Goal: Task Accomplishment & Management: Manage account settings

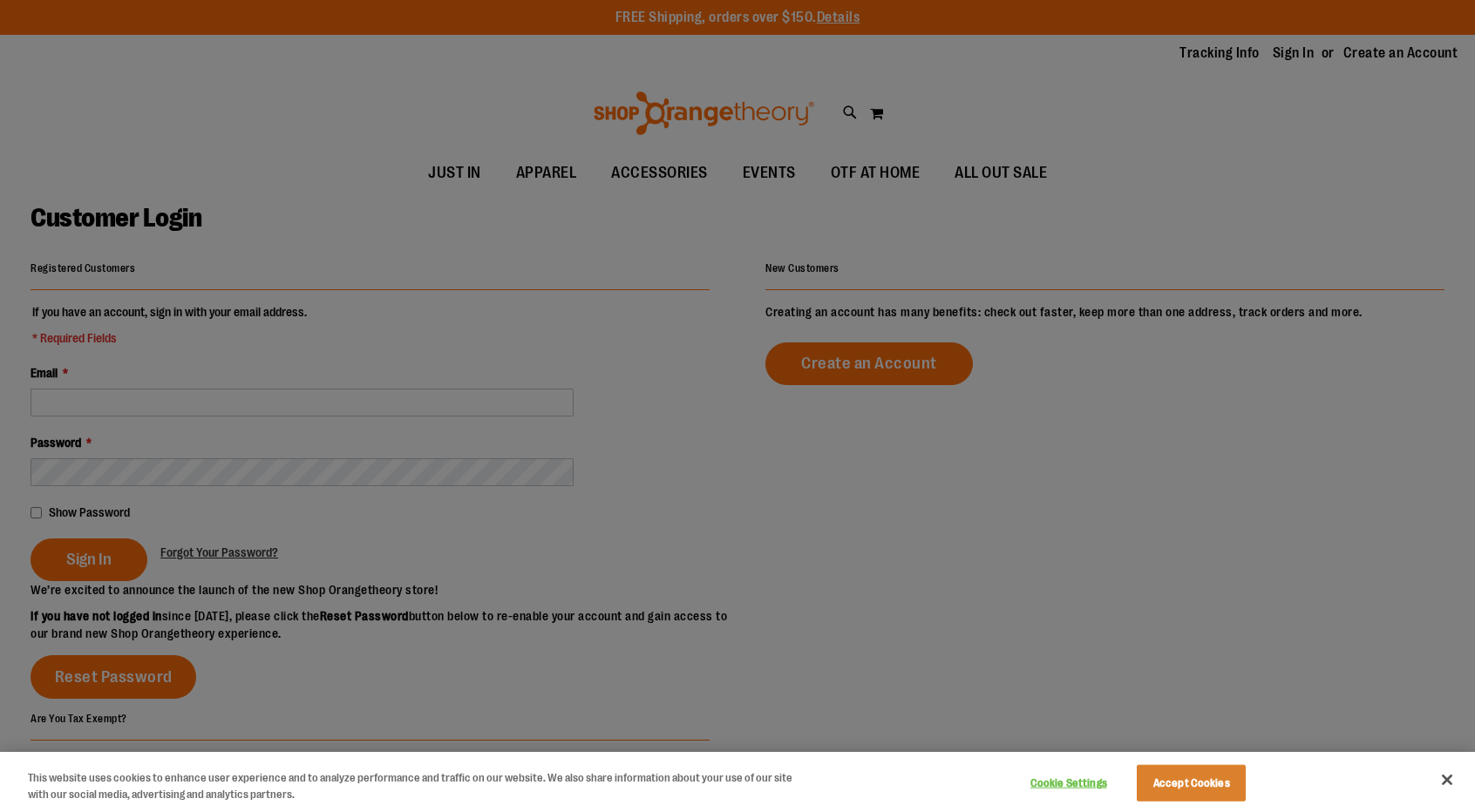
click at [205, 398] on div at bounding box center [737, 406] width 1475 height 812
click at [1225, 776] on button "Accept Cookies" at bounding box center [1192, 783] width 109 height 37
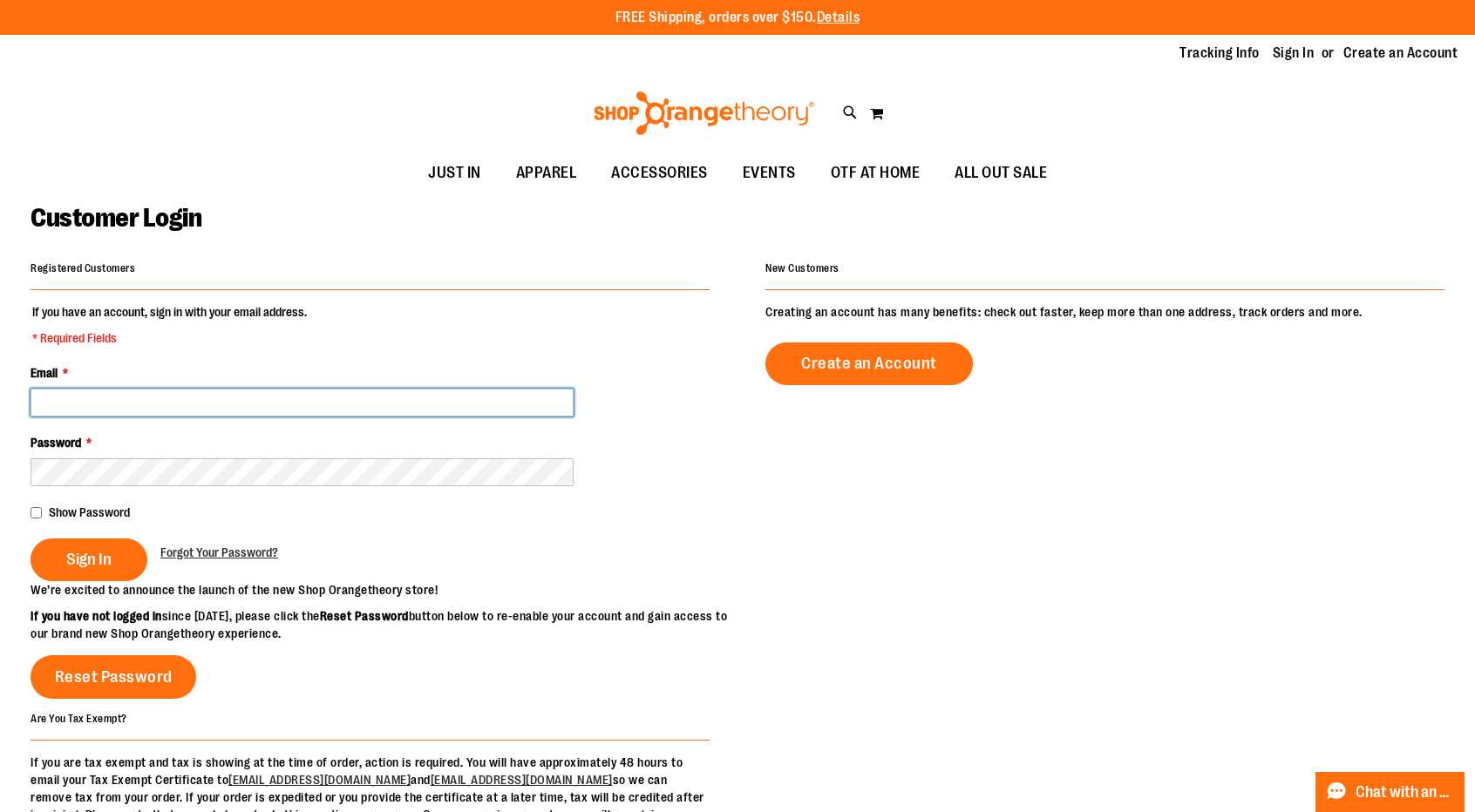
click at [291, 408] on input "Email *" at bounding box center [301, 403] width 543 height 28
type input "**********"
click at [112, 508] on span "Show Password" at bounding box center [89, 512] width 81 height 14
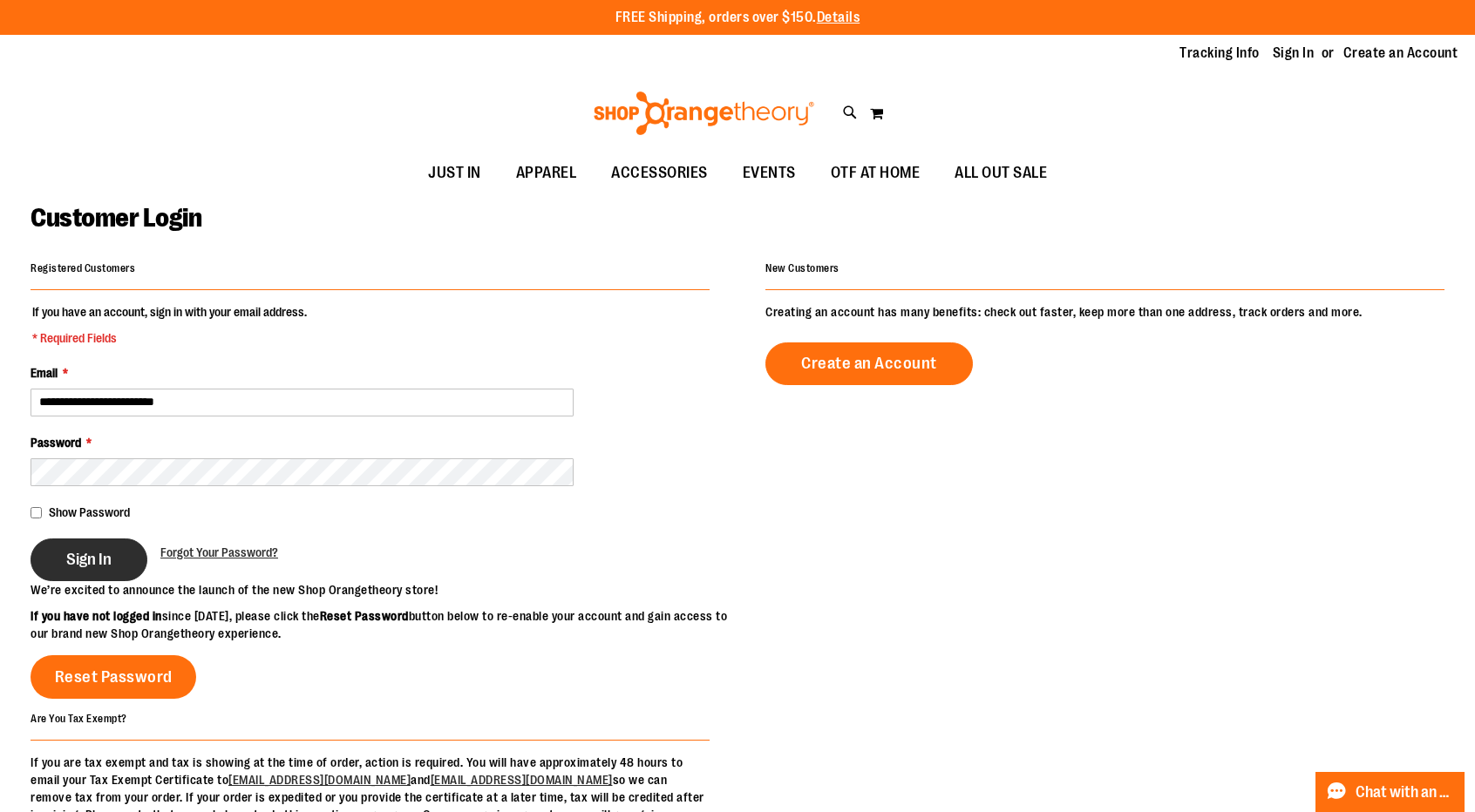
click at [86, 555] on span "Sign In" at bounding box center [88, 560] width 45 height 19
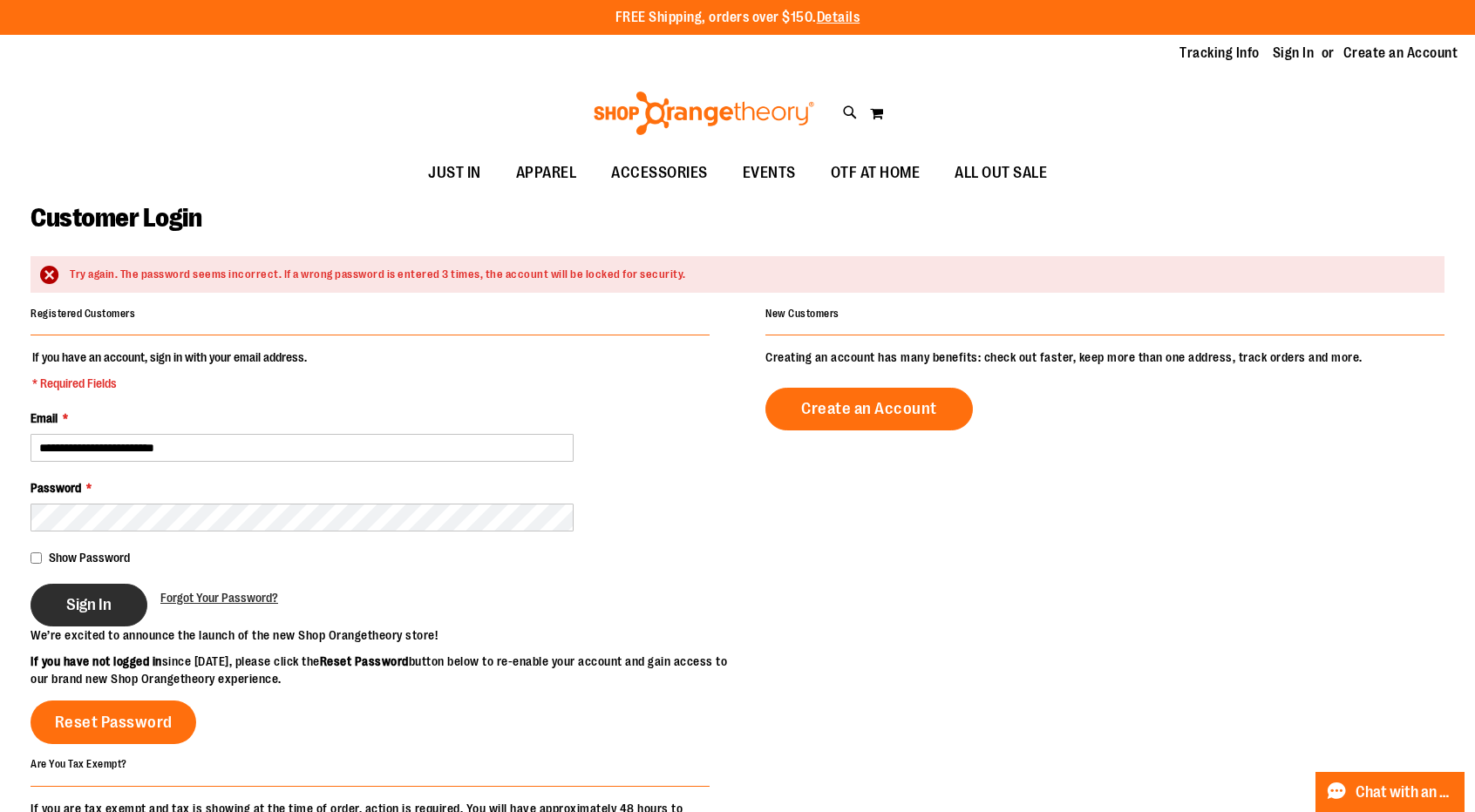
click at [88, 602] on span "Sign In" at bounding box center [88, 605] width 45 height 19
click at [203, 595] on span "Forgot Your Password?" at bounding box center [218, 597] width 118 height 14
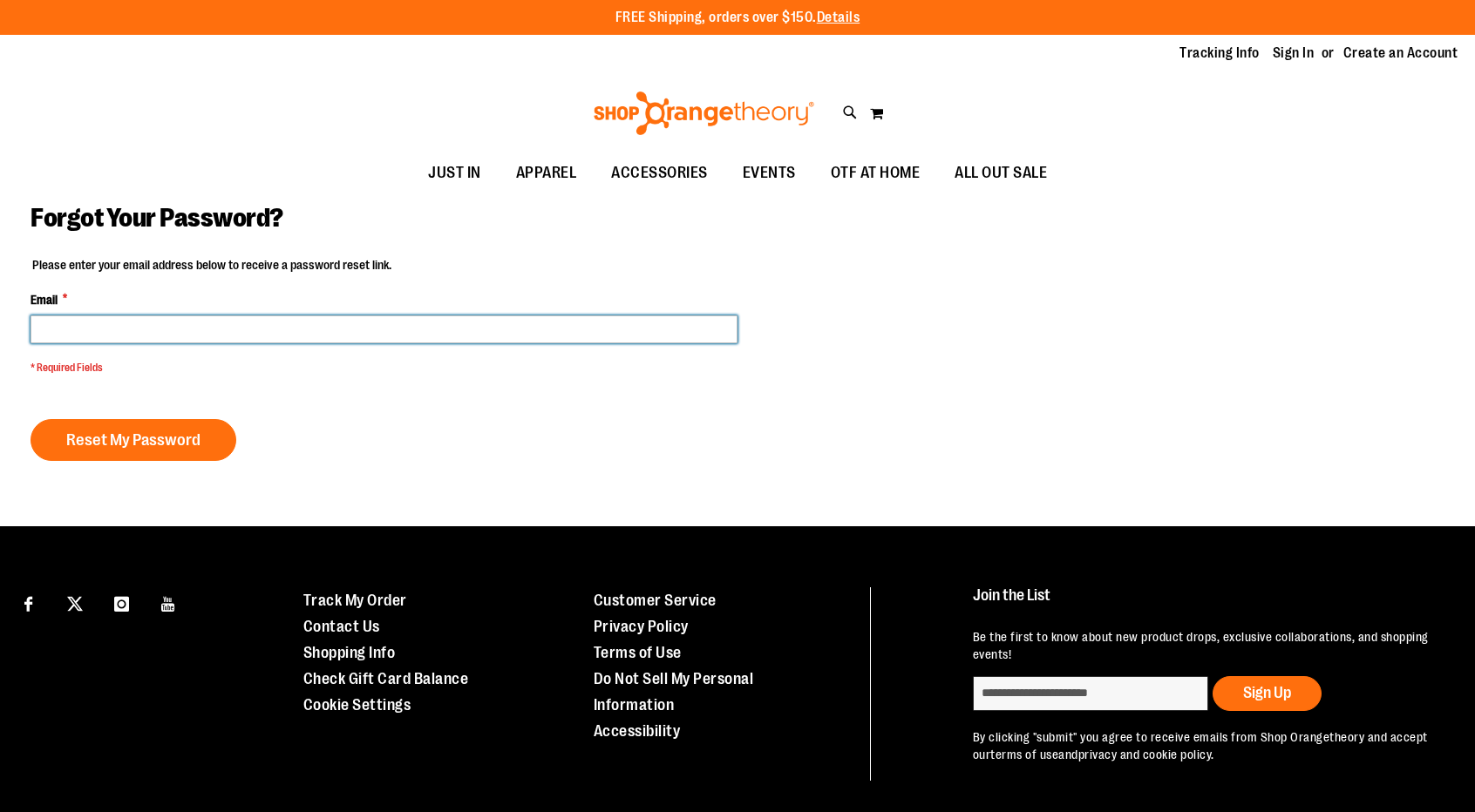
click at [113, 326] on input "Email *" at bounding box center [383, 329] width 707 height 28
type input "**********"
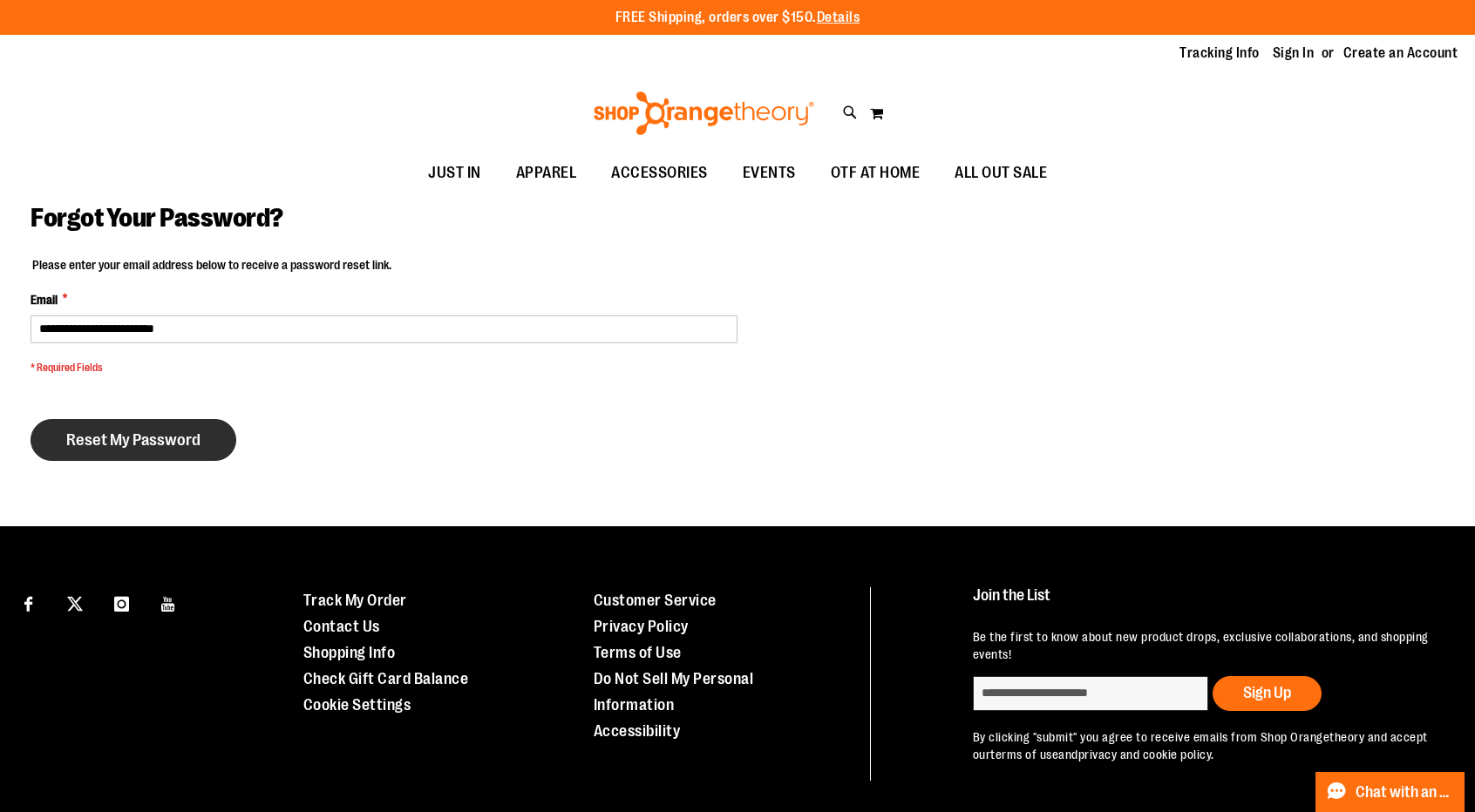
click at [130, 436] on span "Reset My Password" at bounding box center [133, 440] width 135 height 19
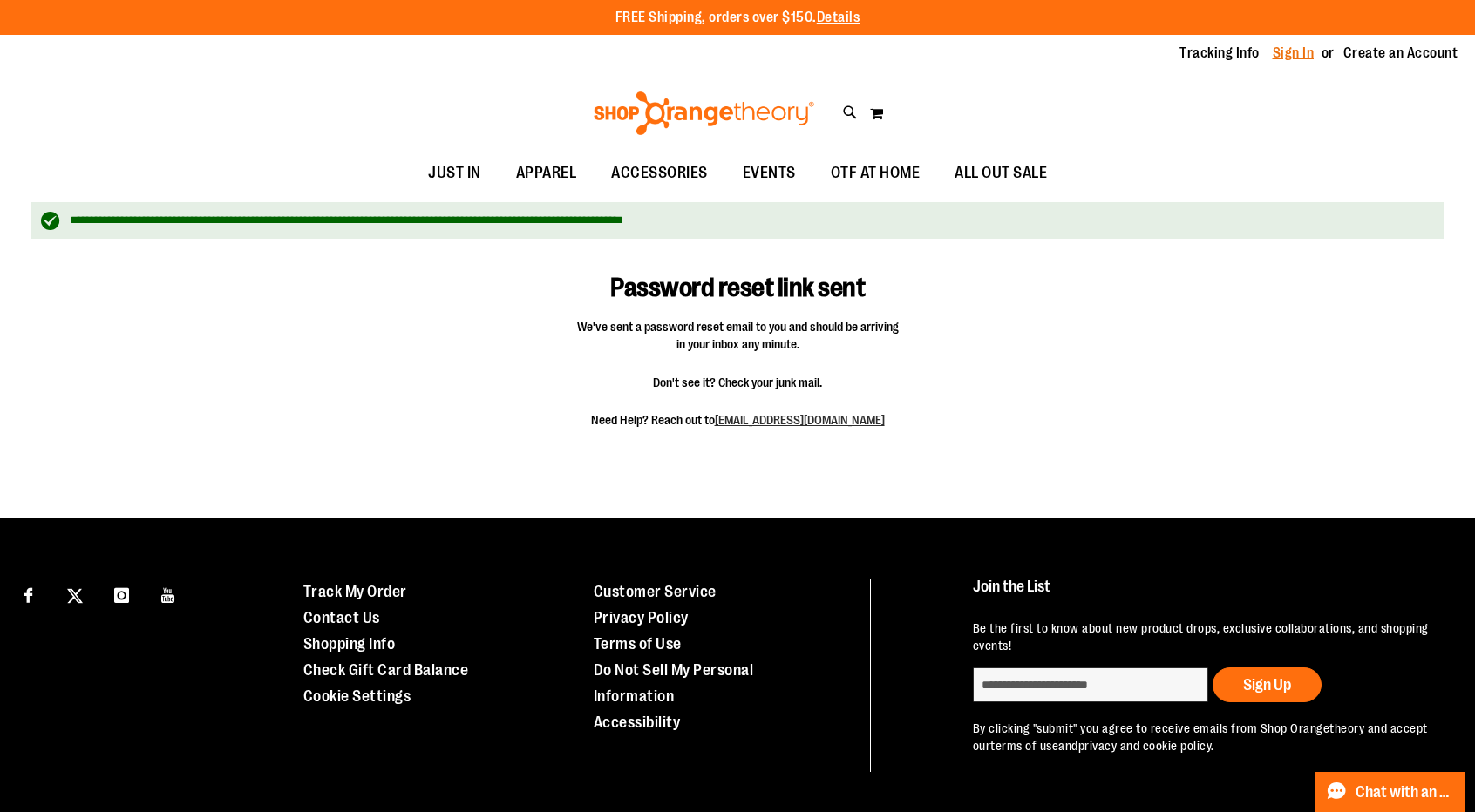
click at [1275, 44] on link "Sign In" at bounding box center [1293, 53] width 41 height 19
